Goal: Find specific page/section: Find specific page/section

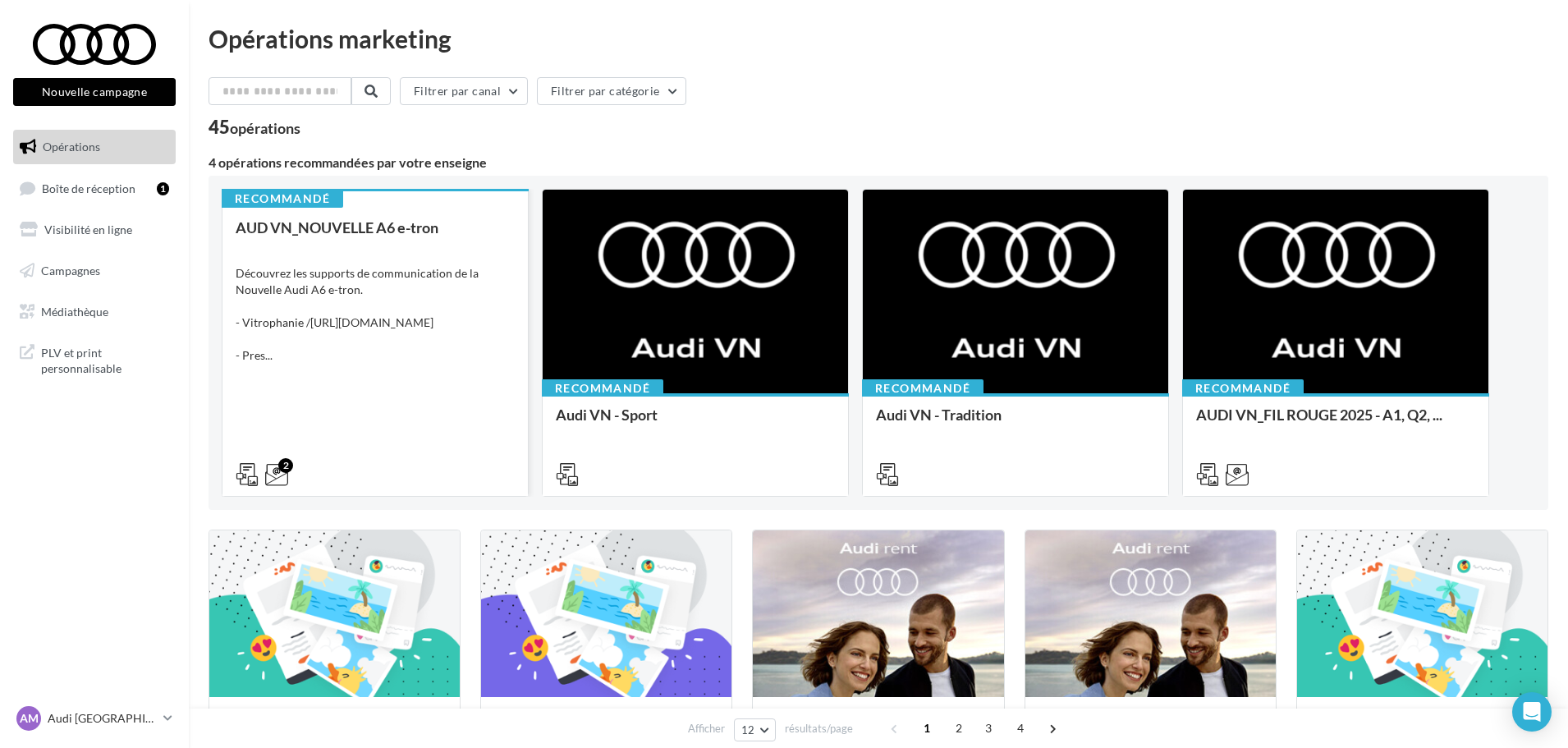
click at [107, 186] on span "Boîte de réception" at bounding box center [89, 187] width 94 height 14
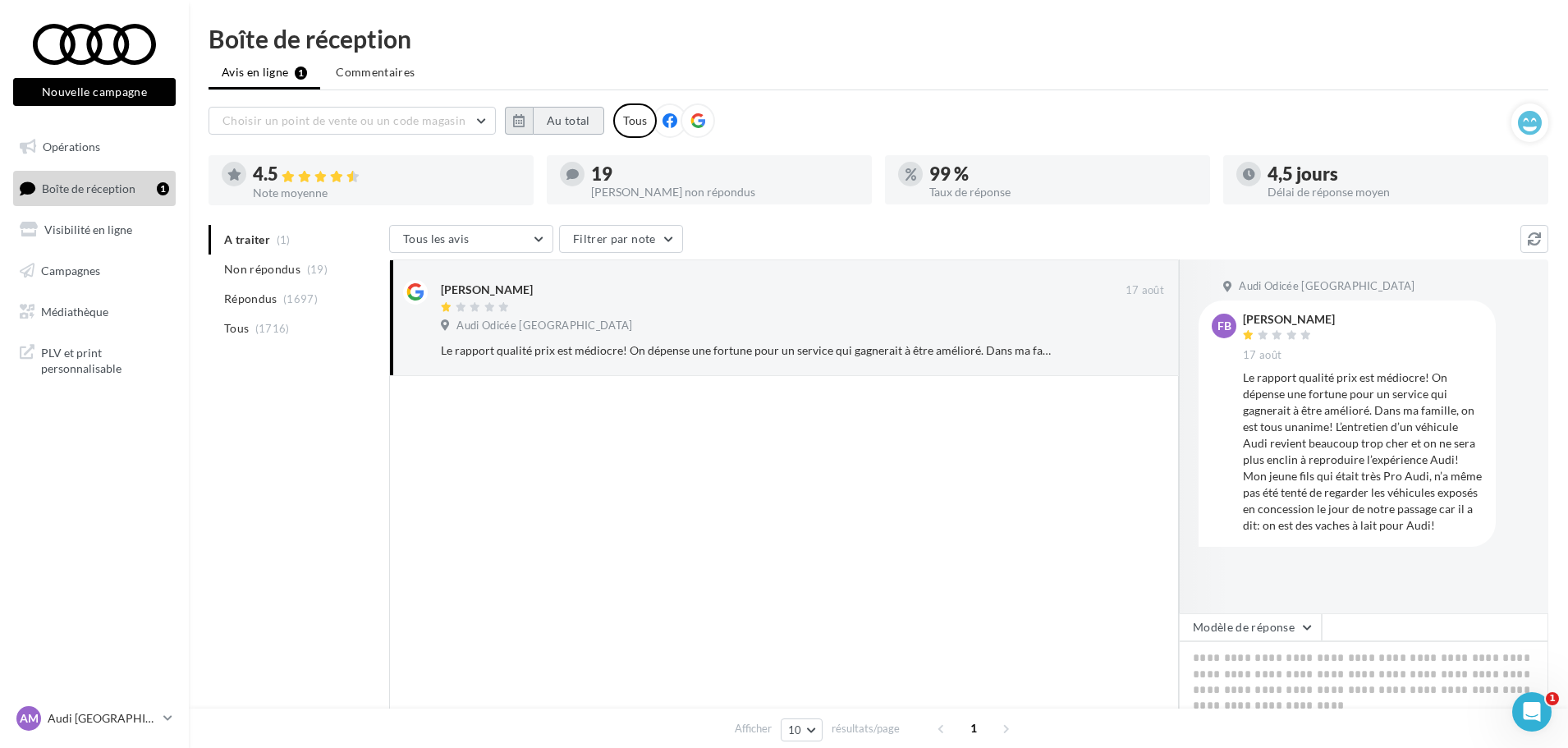
click at [555, 123] on button "Au total" at bounding box center [568, 120] width 71 height 28
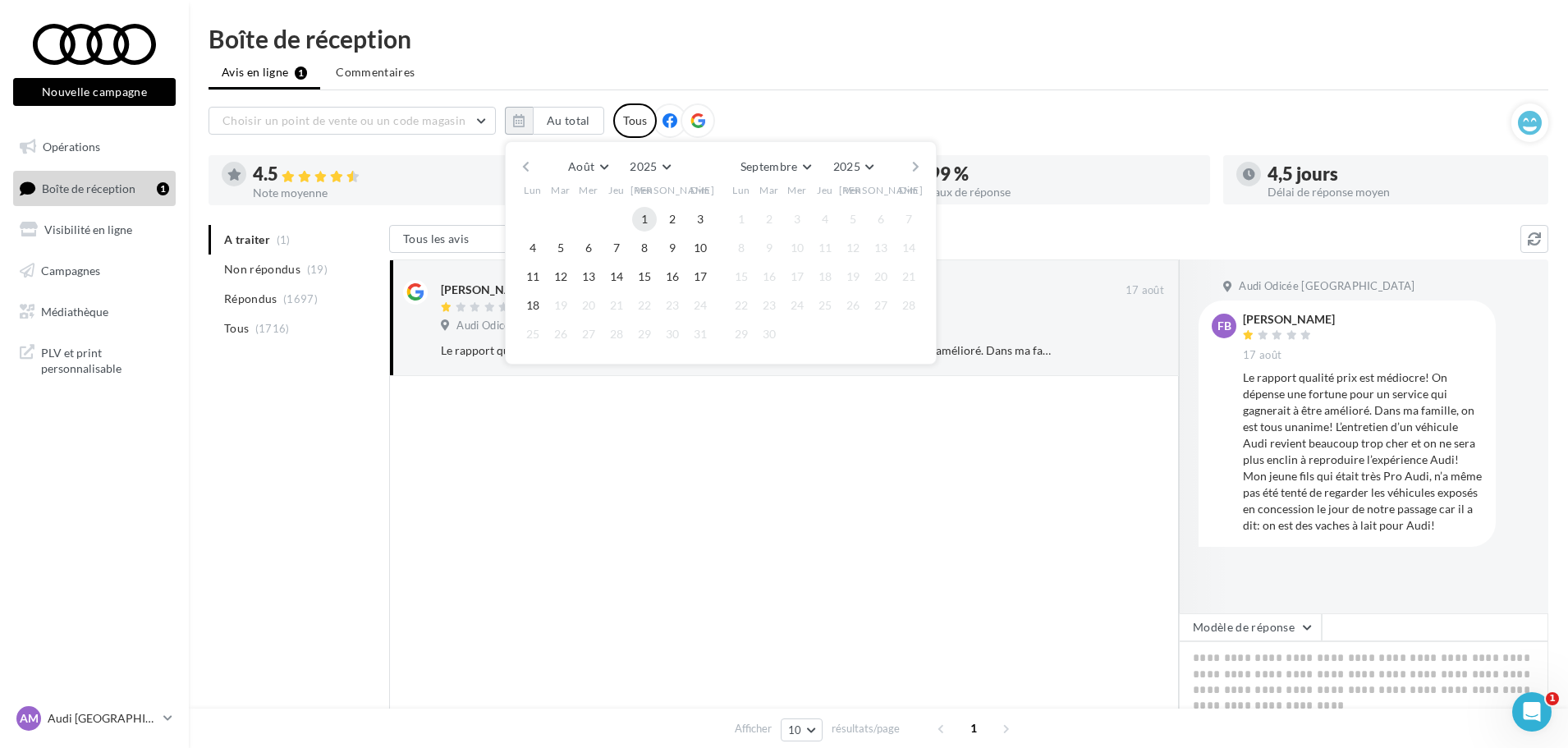
click at [638, 215] on button "1" at bounding box center [644, 219] width 24 height 24
click at [527, 306] on button "18" at bounding box center [532, 304] width 24 height 24
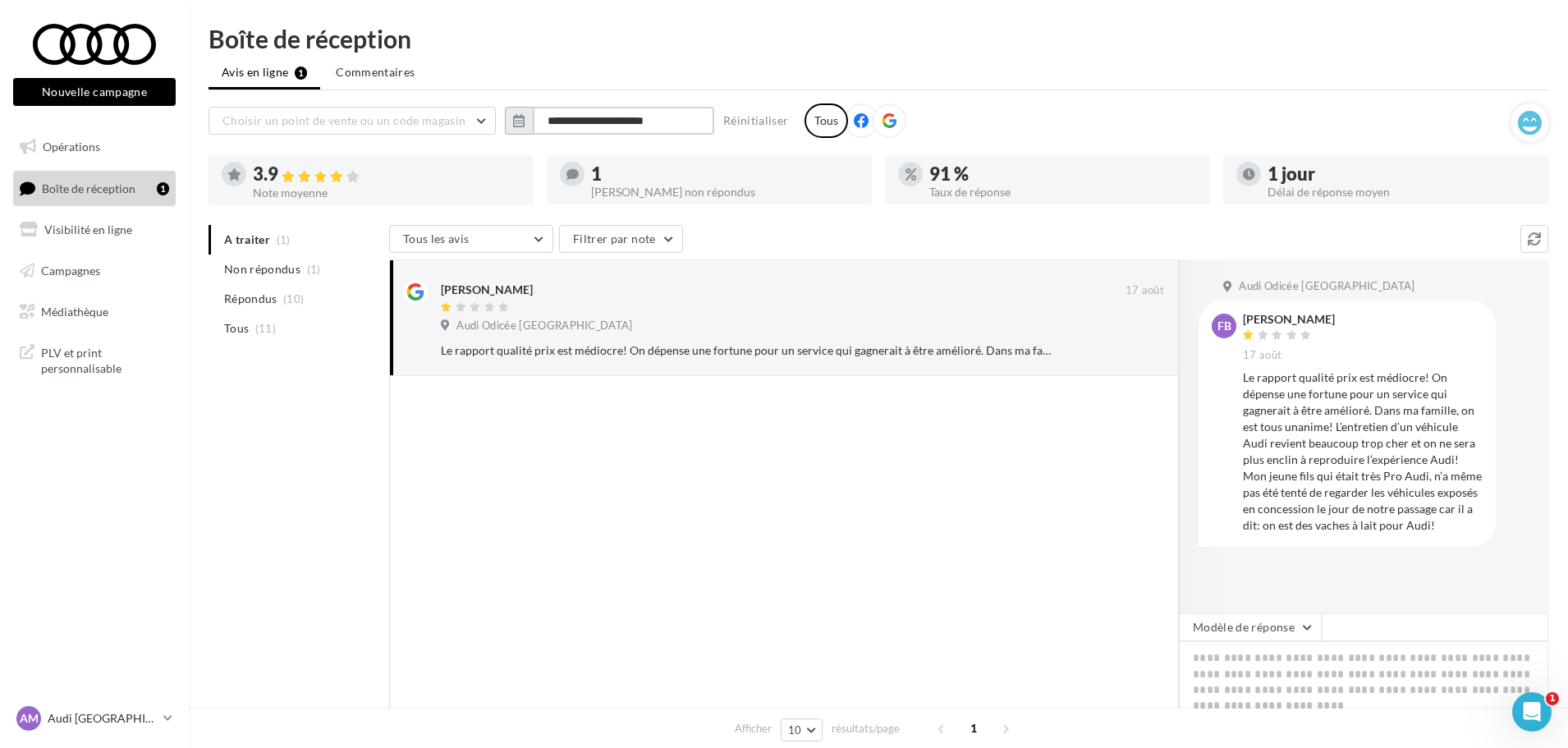
click at [598, 122] on input "**********" at bounding box center [623, 120] width 182 height 28
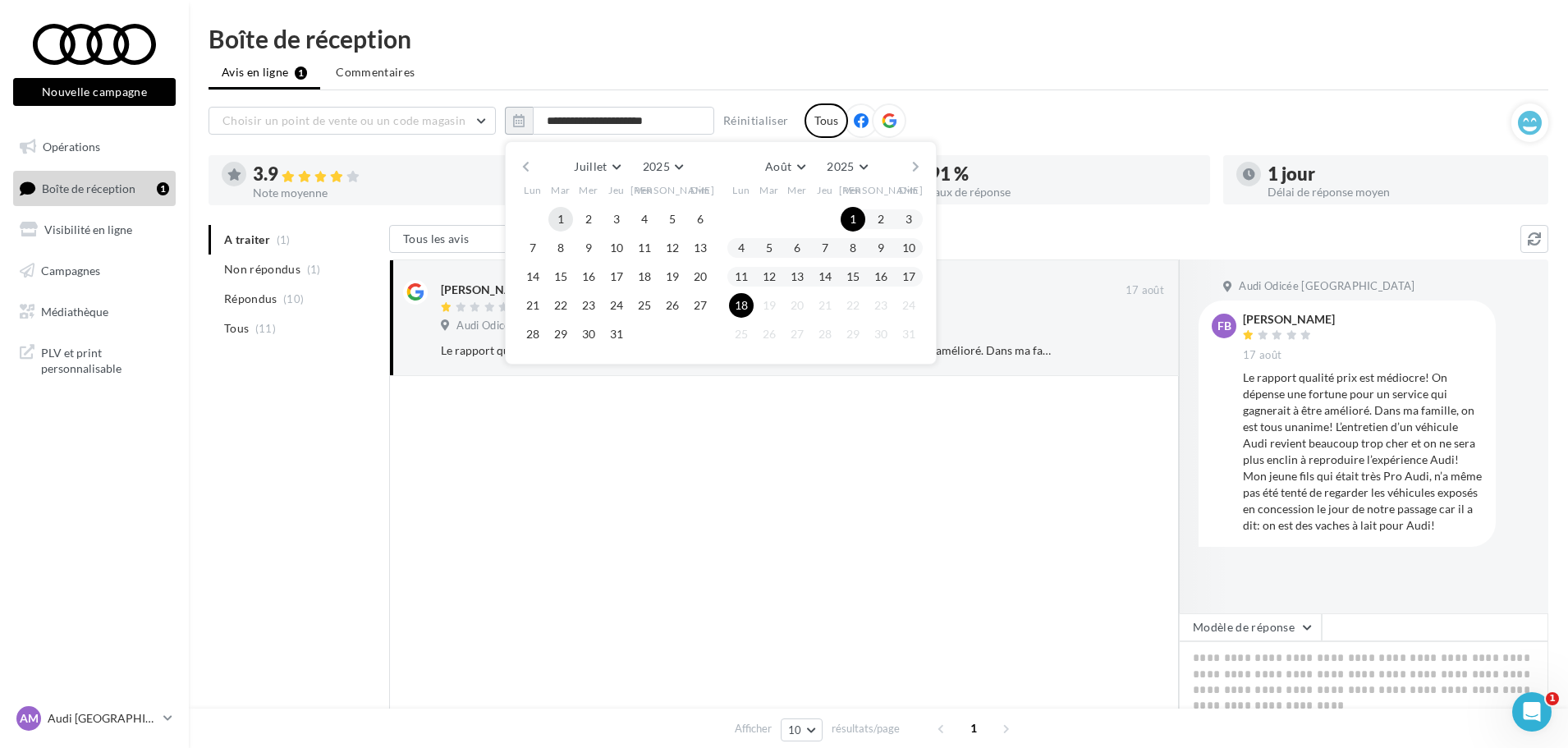
click at [559, 214] on button "1" at bounding box center [560, 219] width 24 height 24
click at [622, 329] on button "31" at bounding box center [616, 333] width 24 height 24
